Goal: Task Accomplishment & Management: Complete application form

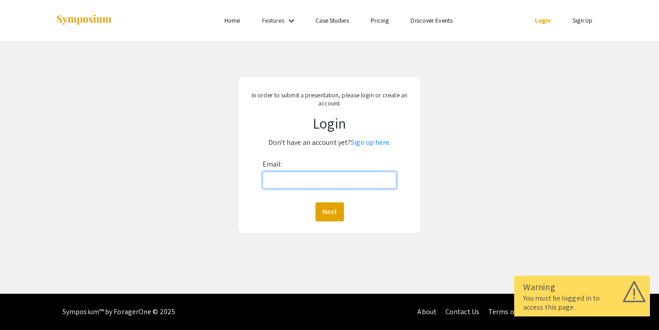
click at [366, 188] on input "Email:" at bounding box center [329, 179] width 134 height 17
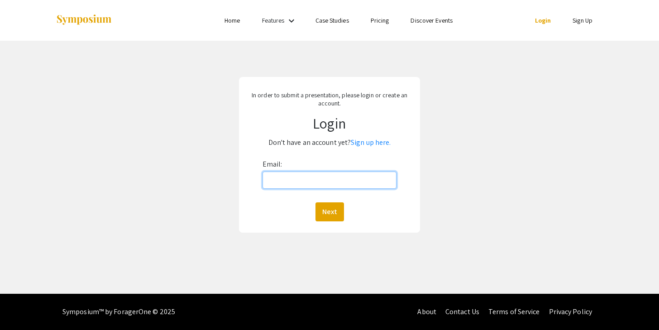
type input "[EMAIL_ADDRESS][DOMAIN_NAME]"
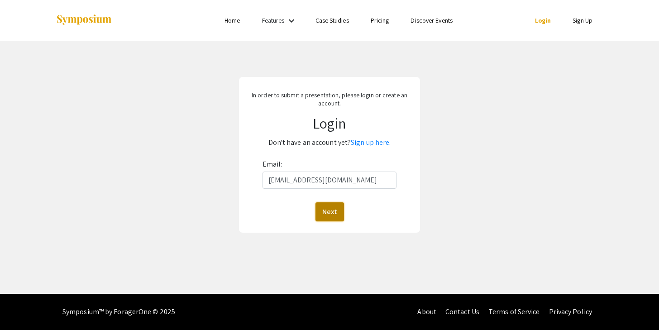
click at [322, 208] on button "Next" at bounding box center [329, 211] width 29 height 19
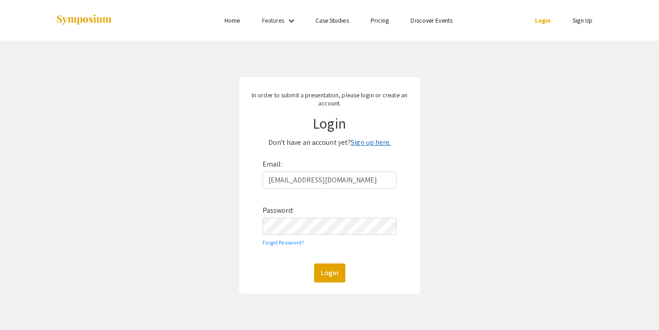
click at [364, 144] on link "Sign up here." at bounding box center [371, 143] width 40 height 10
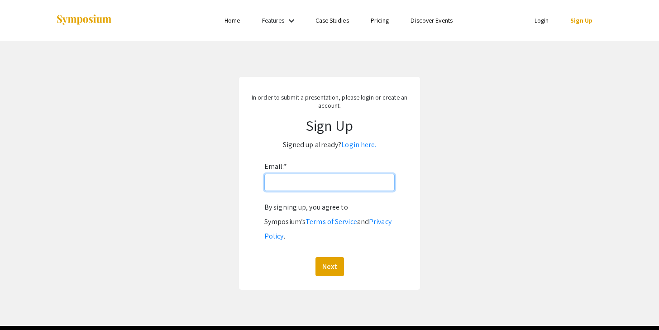
click at [337, 189] on input "Email: *" at bounding box center [329, 182] width 130 height 17
click at [348, 186] on input "[EMAIL_ADDRESS][DOMAIN_NAME]" at bounding box center [329, 182] width 130 height 17
type input "[EMAIL_ADDRESS][DOMAIN_NAME]"
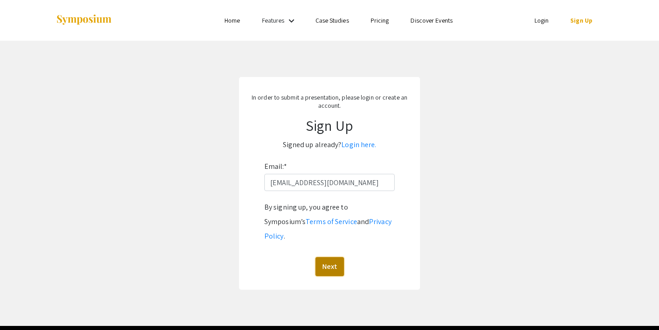
click at [331, 257] on button "Next" at bounding box center [329, 266] width 29 height 19
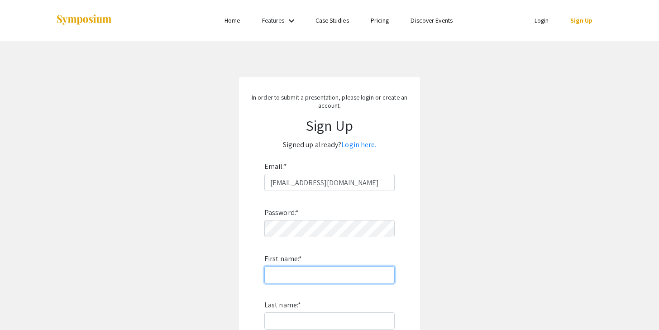
click at [272, 269] on input "First name: *" at bounding box center [329, 274] width 130 height 17
type input "[PERSON_NAME]"
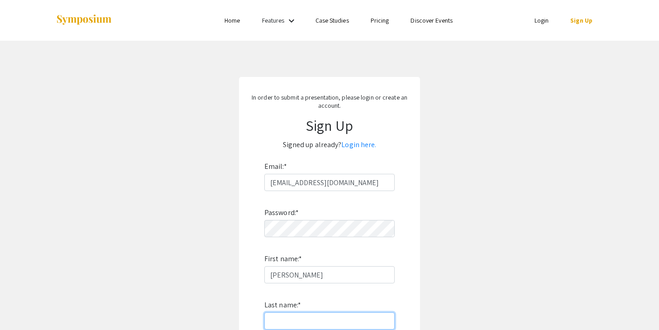
type input "[PERSON_NAME]"
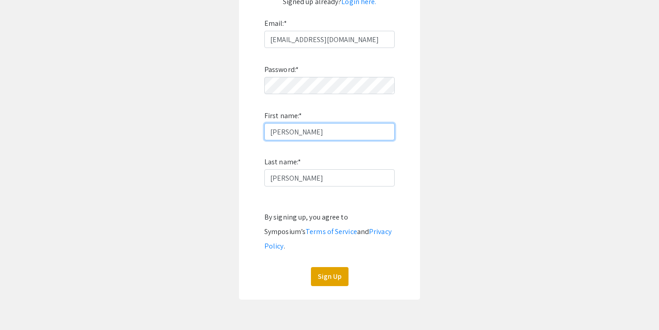
scroll to position [171, 0]
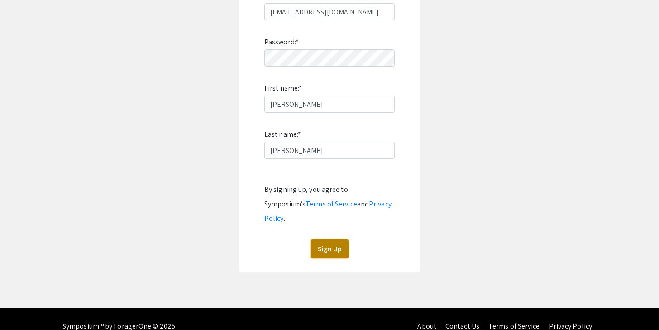
click at [328, 239] on button "Sign Up" at bounding box center [330, 248] width 38 height 19
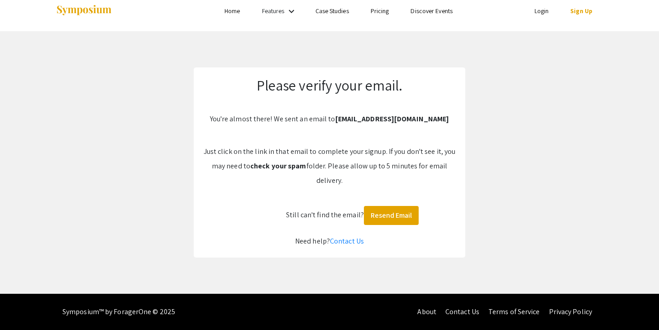
scroll to position [10, 0]
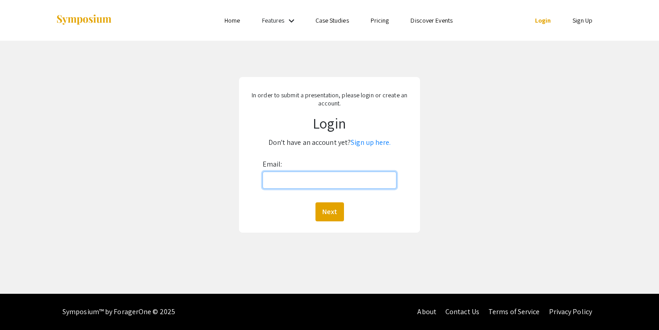
click at [292, 186] on input "Email:" at bounding box center [329, 179] width 134 height 17
click at [322, 187] on input "Email:" at bounding box center [329, 179] width 134 height 17
type input "[EMAIL_ADDRESS][DOMAIN_NAME]"
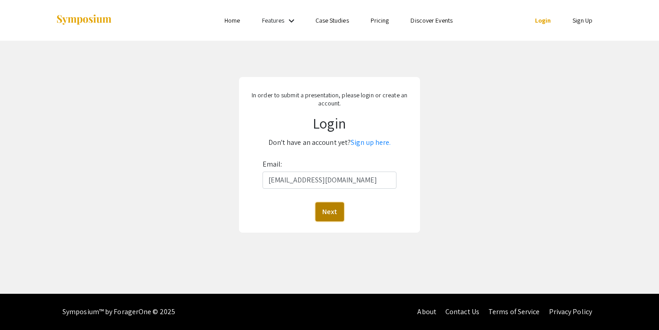
click at [336, 207] on button "Next" at bounding box center [329, 211] width 29 height 19
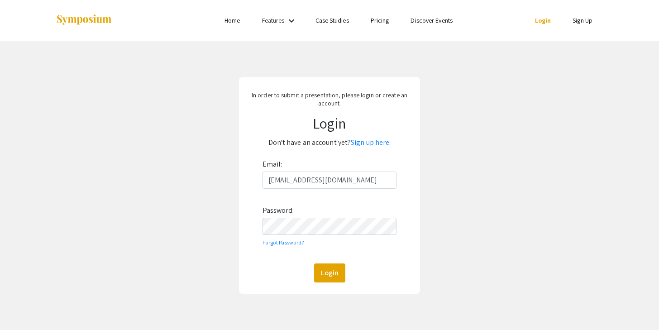
click at [247, 266] on form "Email: sgrubbs4@vols.utk.edu Password: Forgot Password? Login" at bounding box center [330, 219] width 168 height 125
click at [324, 267] on button "Login" at bounding box center [329, 272] width 31 height 19
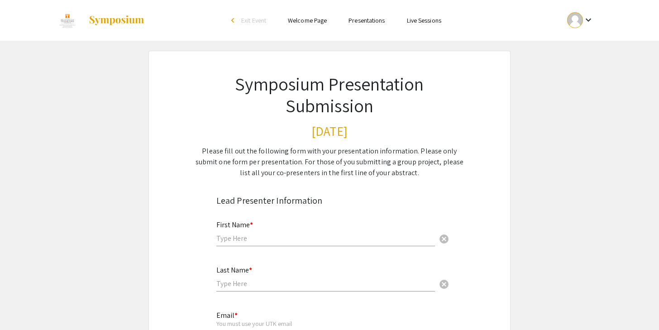
click at [282, 240] on input "text" at bounding box center [325, 238] width 219 height 10
type input "[PERSON_NAME]"
click at [230, 286] on input "text" at bounding box center [325, 284] width 219 height 10
type input "[PERSON_NAME]"
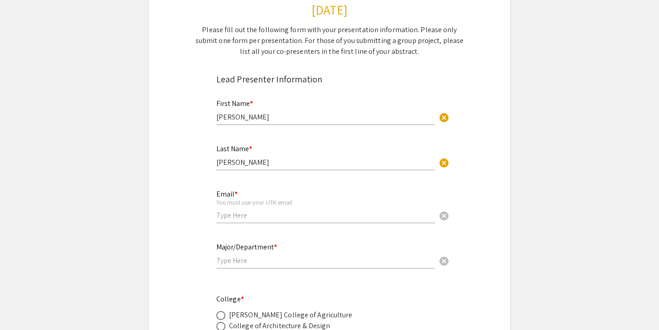
scroll to position [122, 0]
click at [225, 222] on div "Email * You must use your UTK email cancel" at bounding box center [325, 202] width 219 height 42
type input "[EMAIL_ADDRESS][DOMAIN_NAME]"
click at [268, 268] on div "Major/Department * cancel" at bounding box center [325, 250] width 219 height 34
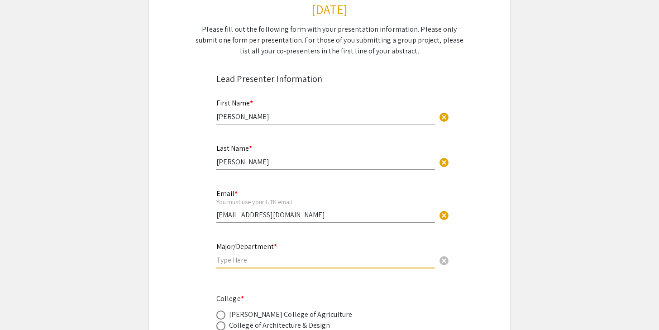
click at [269, 263] on input "text" at bounding box center [325, 260] width 219 height 10
type input "Neuroscience"
click at [439, 229] on div "Email * You must use your UTK email sgrubbs4@vols.utk.edu cancel" at bounding box center [332, 210] width 233 height 44
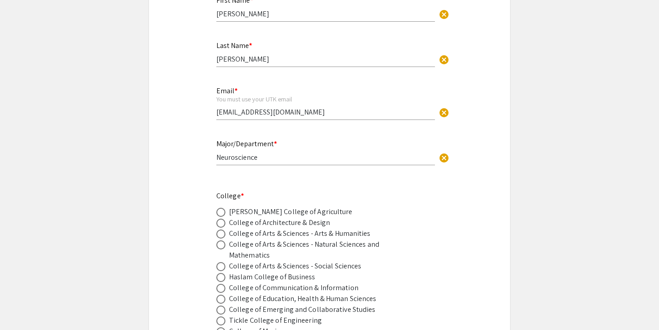
scroll to position [239, 0]
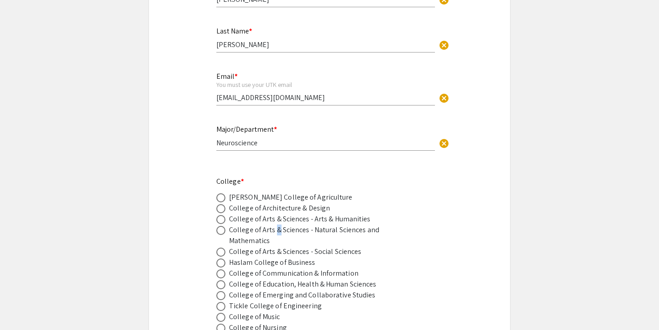
click at [276, 232] on div "College of Arts & Sciences - Natural Sciences and Mathematics" at bounding box center [308, 235] width 158 height 22
click at [219, 233] on span at bounding box center [220, 230] width 9 height 9
click at [219, 233] on input "radio" at bounding box center [220, 230] width 9 height 9
radio input "true"
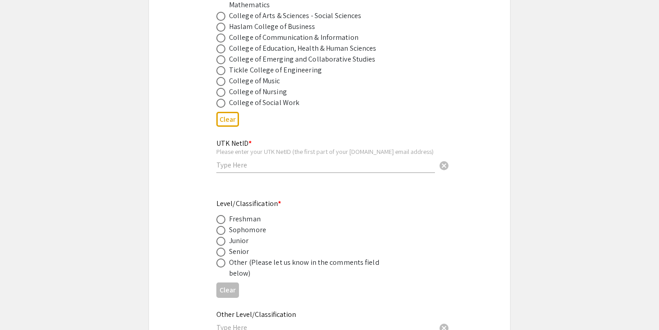
scroll to position [476, 0]
click at [378, 167] on input "text" at bounding box center [325, 164] width 219 height 10
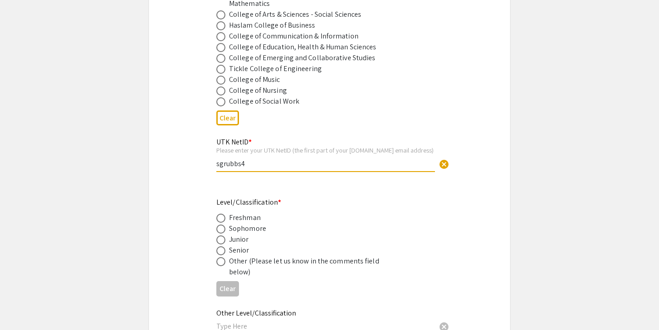
type input "sgrubbs4"
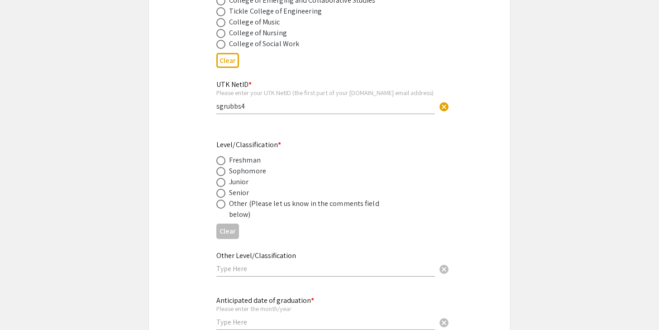
scroll to position [536, 0]
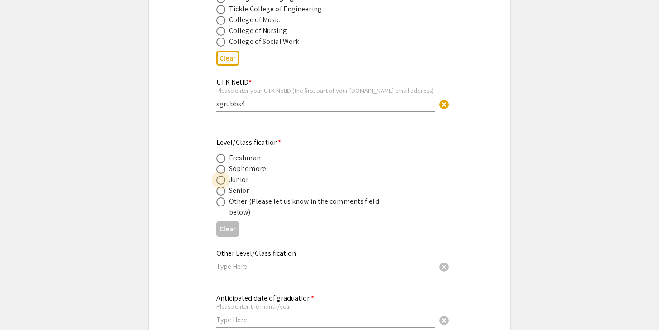
click at [217, 182] on span at bounding box center [220, 180] width 9 height 9
click at [217, 182] on input "radio" at bounding box center [220, 180] width 9 height 9
radio input "true"
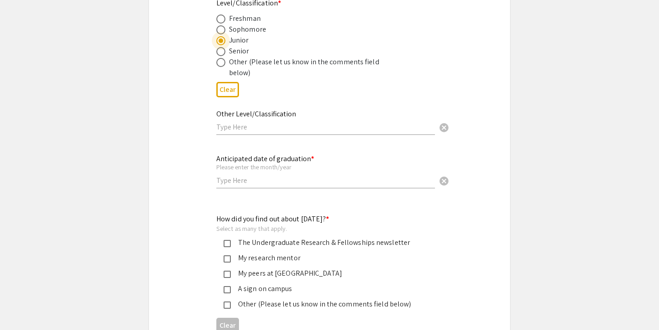
scroll to position [677, 0]
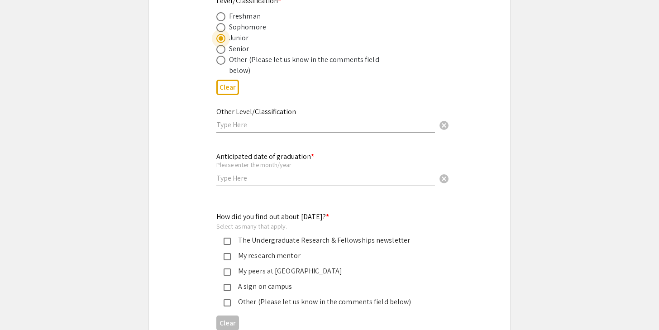
click at [266, 182] on input "text" at bounding box center [325, 178] width 219 height 10
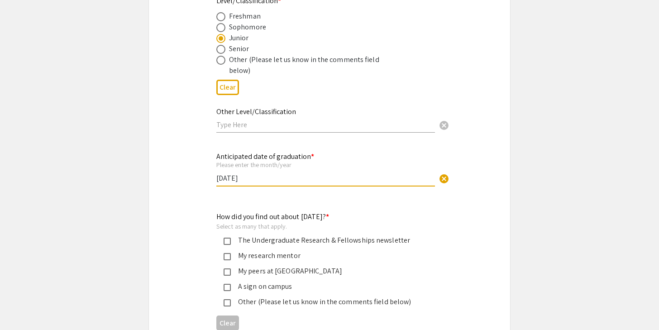
type input "December 2026"
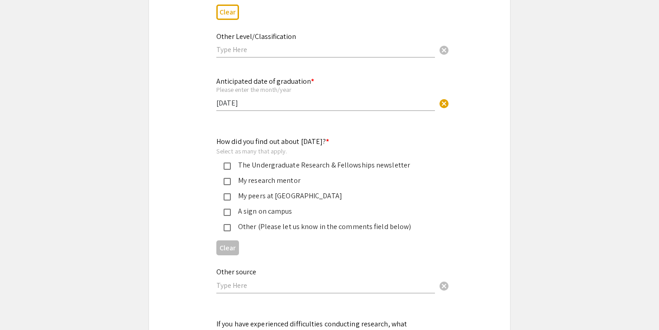
scroll to position [755, 0]
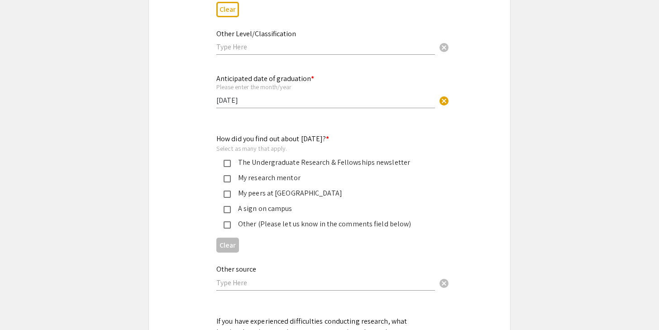
click at [226, 176] on div "My research mentor" at bounding box center [322, 177] width 212 height 11
click at [228, 162] on mat-pseudo-checkbox at bounding box center [227, 163] width 7 height 7
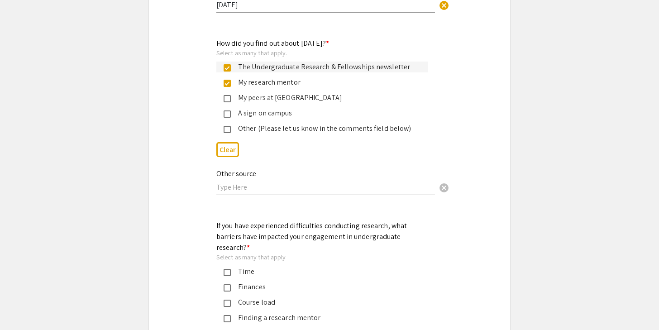
scroll to position [851, 0]
click at [223, 97] on div "My peers at UT" at bounding box center [322, 97] width 212 height 11
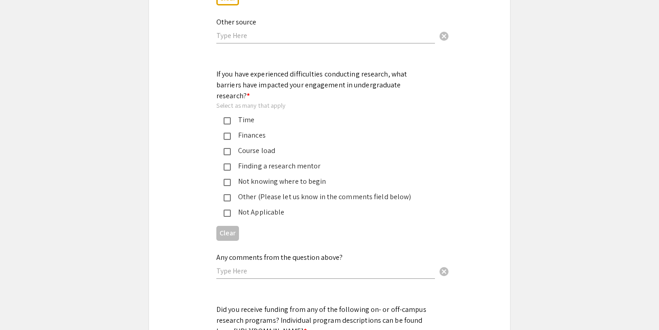
scroll to position [1000, 0]
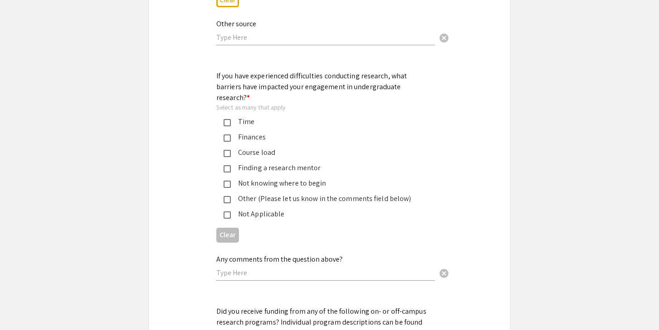
click at [225, 119] on mat-pseudo-checkbox at bounding box center [227, 122] width 7 height 7
click at [228, 119] on mat-pseudo-checkbox at bounding box center [227, 122] width 7 height 7
click at [225, 119] on mat-pseudo-checkbox at bounding box center [227, 122] width 7 height 7
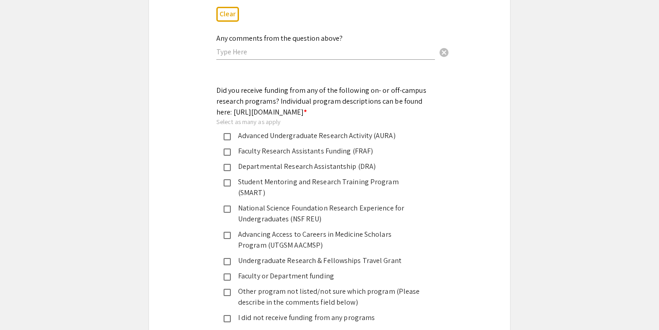
scroll to position [1222, 0]
click at [295, 138] on div "Advanced Undergraduate Research Activity (AURA)" at bounding box center [326, 135] width 190 height 11
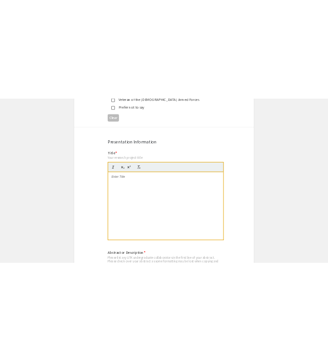
scroll to position [1745, 0]
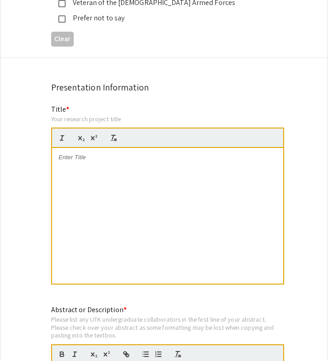
click at [142, 173] on div at bounding box center [167, 216] width 231 height 136
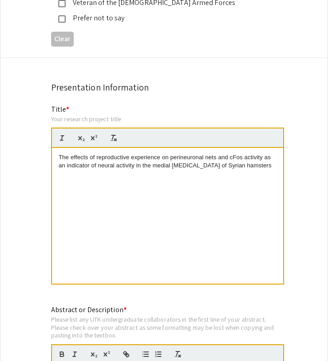
click at [198, 81] on div "Presentation Information" at bounding box center [164, 88] width 226 height 14
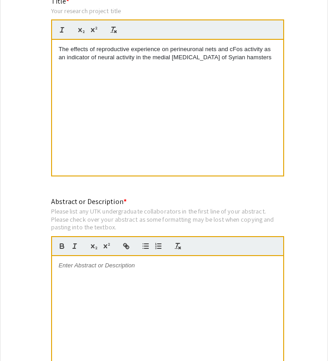
scroll to position [1924, 0]
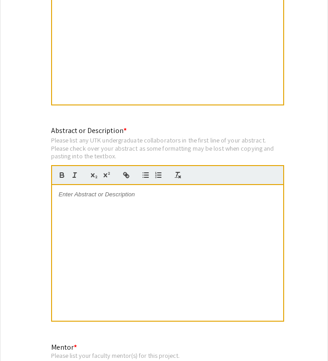
click at [123, 200] on div at bounding box center [167, 253] width 231 height 136
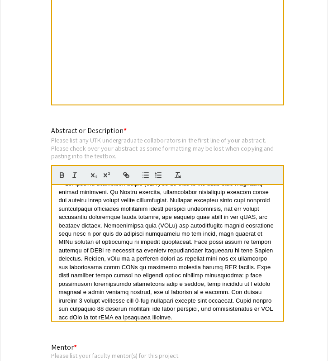
scroll to position [0, 0]
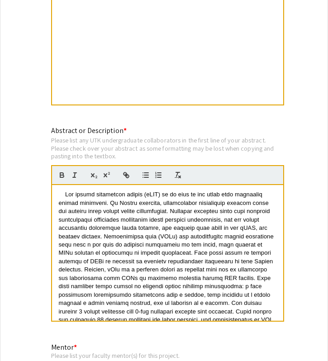
click at [140, 136] on div "Please list any UTK undergraduate collaborators in the first line of your abstr…" at bounding box center [167, 148] width 233 height 24
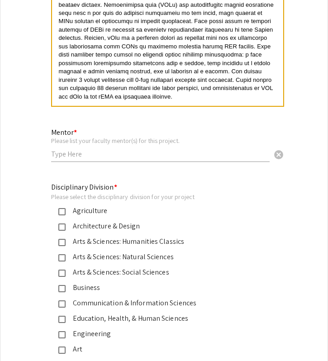
scroll to position [2140, 0]
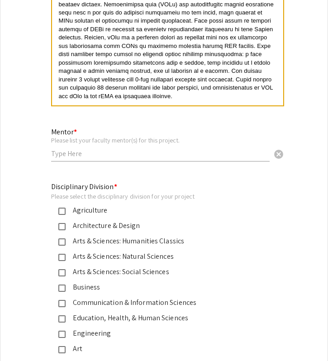
click at [136, 149] on input "text" at bounding box center [160, 154] width 219 height 10
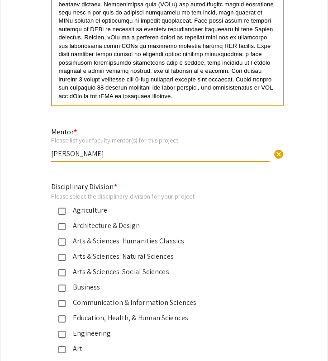
click at [207, 181] on div "Disciplinary Division * Please select the disciplinary division for your projec…" at bounding box center [157, 298] width 212 height 234
click at [52, 149] on input "Kalynn Schulz" at bounding box center [160, 154] width 219 height 10
click at [142, 127] on div "Mentor * Please list your faculty mentor(s) for this project. Dr. Kalynn Schulz…" at bounding box center [160, 140] width 219 height 42
click at [133, 149] on input "Dr. Kalynn Schulz" at bounding box center [160, 154] width 219 height 10
type input "Dr. Kalynn Schulz and Arthur Castaneda"
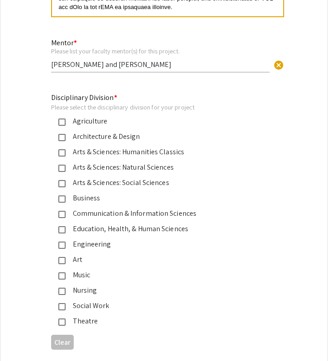
scroll to position [2230, 0]
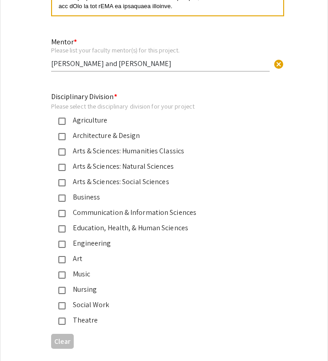
click at [86, 161] on div "Arts & Sciences: Natural Sciences" at bounding box center [161, 166] width 190 height 11
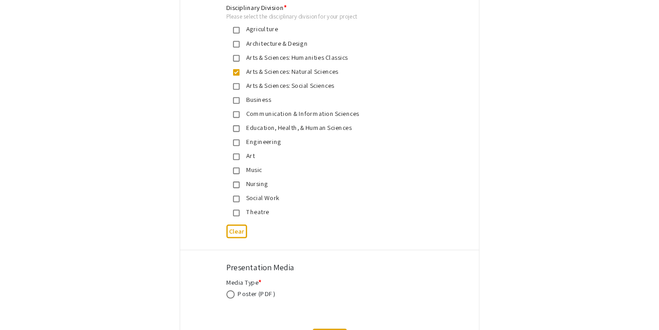
scroll to position [2385, 0]
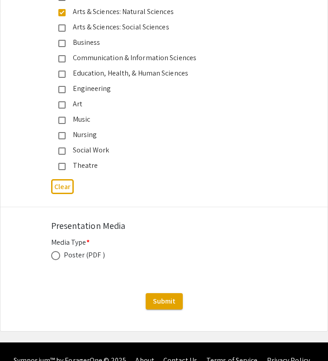
click at [53, 251] on span at bounding box center [55, 255] width 9 height 9
click at [53, 251] on input "radio" at bounding box center [55, 255] width 9 height 9
radio input "true"
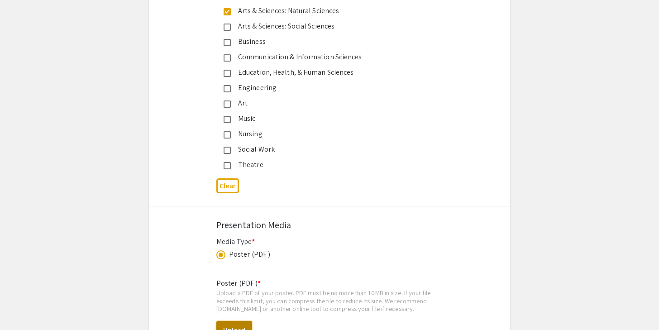
click at [237, 321] on button "Upload" at bounding box center [234, 330] width 36 height 19
select select "custom"
type input "0"
select select "custom"
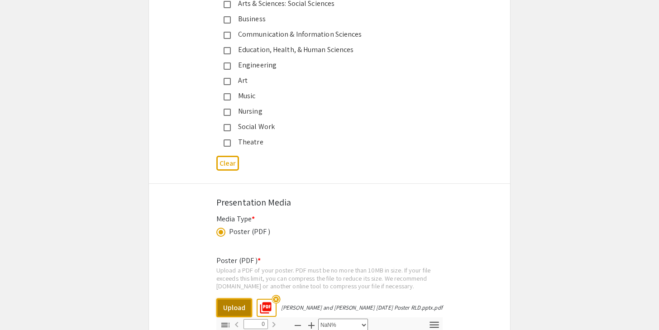
type input "1"
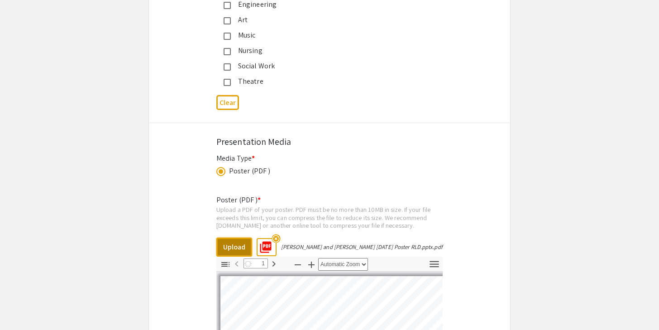
scroll to position [2469, 0]
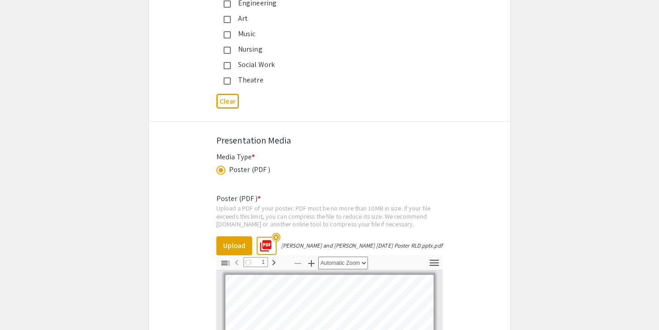
select select "auto"
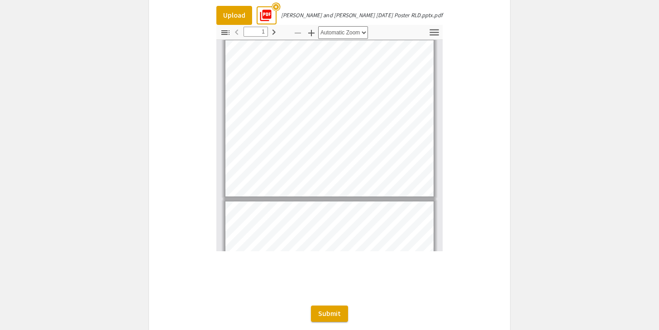
scroll to position [0, 0]
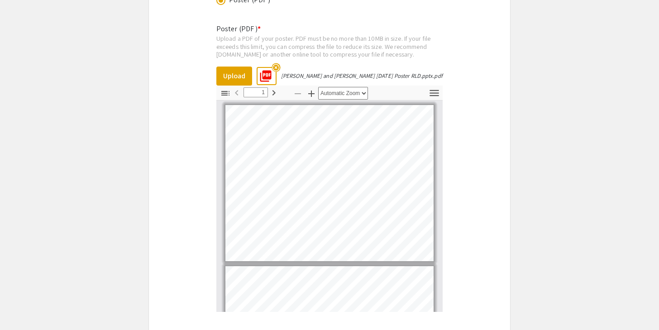
click at [279, 63] on mat-icon "highlight_off" at bounding box center [275, 67] width 9 height 9
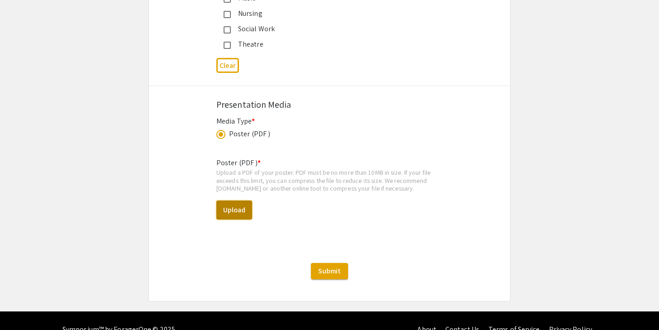
click at [234, 200] on button "Upload" at bounding box center [234, 209] width 36 height 19
select select "custom"
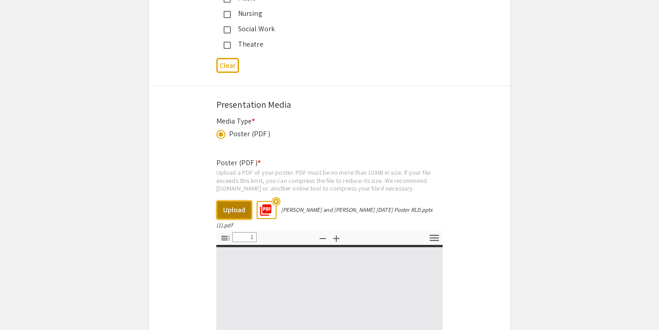
type input "0"
select select "custom"
type input "1"
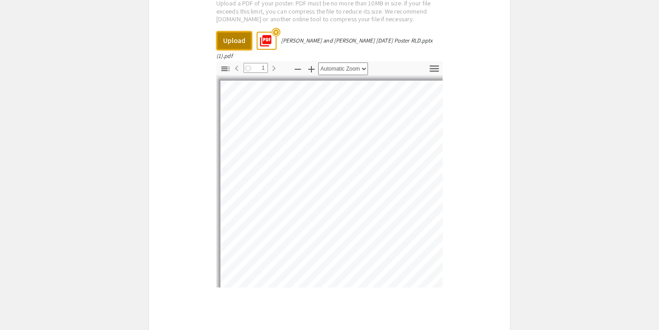
scroll to position [2675, 0]
select select "auto"
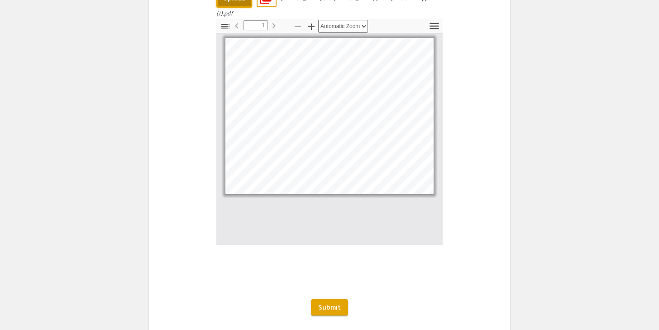
scroll to position [2742, 0]
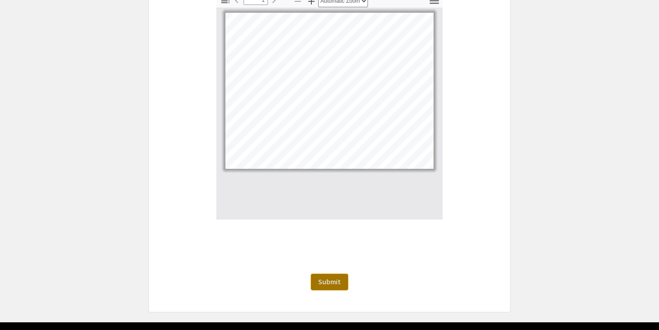
click at [340, 277] on span "Submit" at bounding box center [329, 282] width 23 height 10
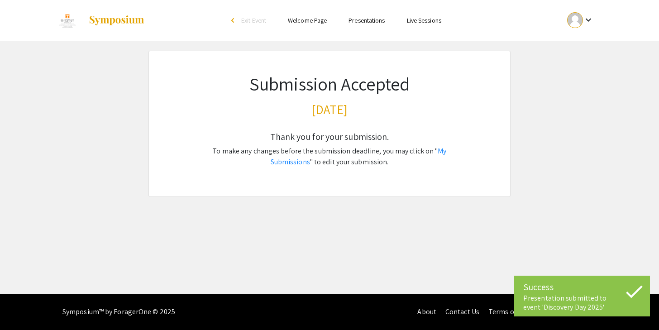
scroll to position [0, 0]
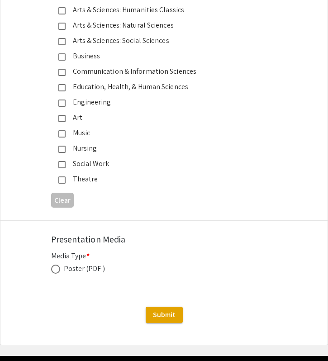
scroll to position [2385, 0]
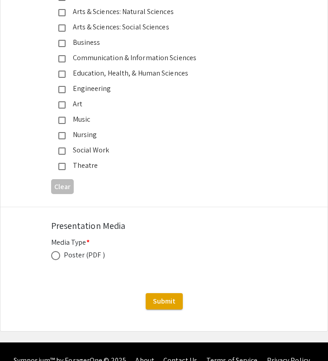
click at [56, 251] on span at bounding box center [55, 255] width 9 height 9
click at [56, 251] on input "radio" at bounding box center [55, 255] width 9 height 9
radio input "true"
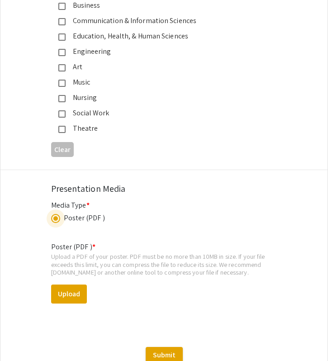
scroll to position [2429, 0]
